Goal: Find specific page/section: Find specific page/section

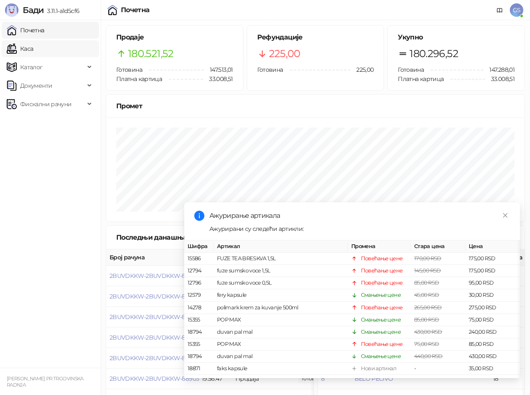
click at [33, 47] on link "Каса" at bounding box center [20, 48] width 26 height 17
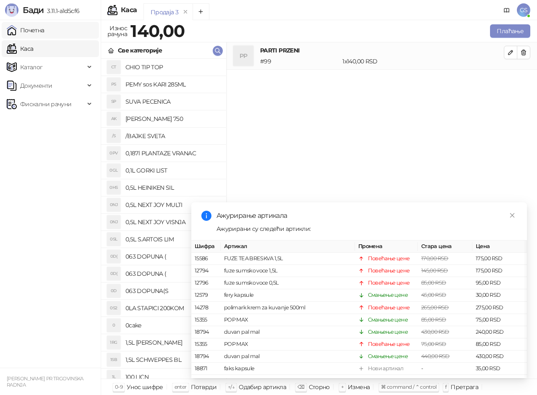
click at [44, 29] on link "Почетна" at bounding box center [26, 30] width 38 height 17
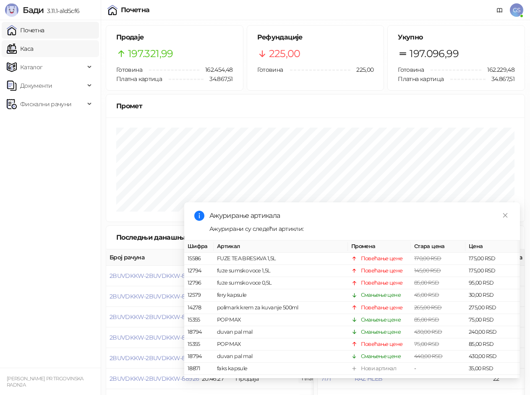
click at [33, 49] on link "Каса" at bounding box center [20, 48] width 26 height 17
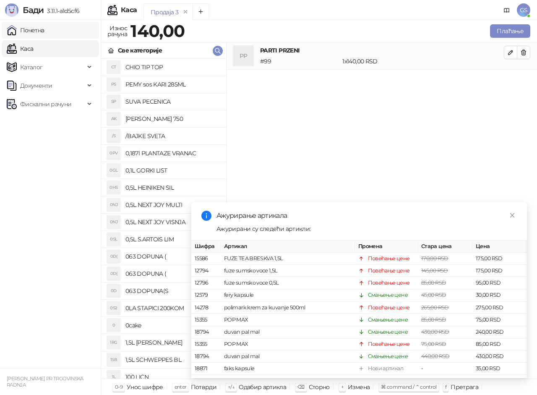
click at [44, 33] on link "Почетна" at bounding box center [26, 30] width 38 height 17
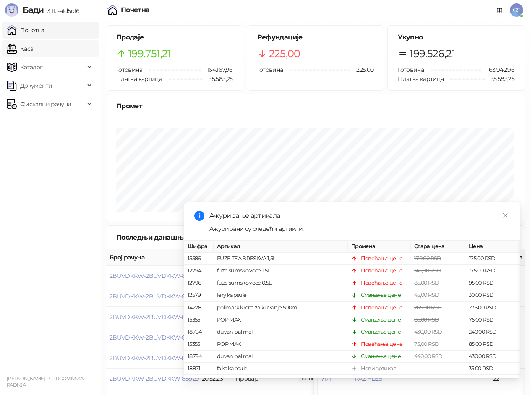
click at [33, 48] on link "Каса" at bounding box center [20, 48] width 26 height 17
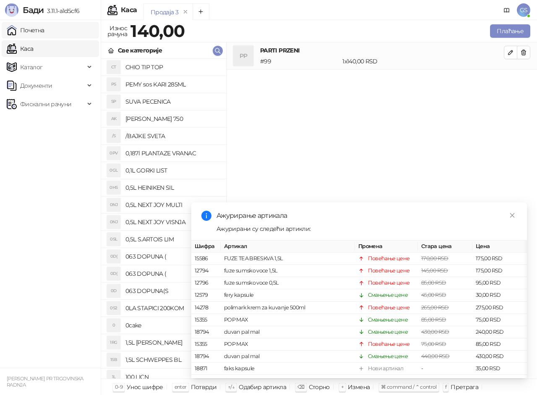
click at [44, 31] on link "Почетна" at bounding box center [26, 30] width 38 height 17
